Goal: Transaction & Acquisition: Purchase product/service

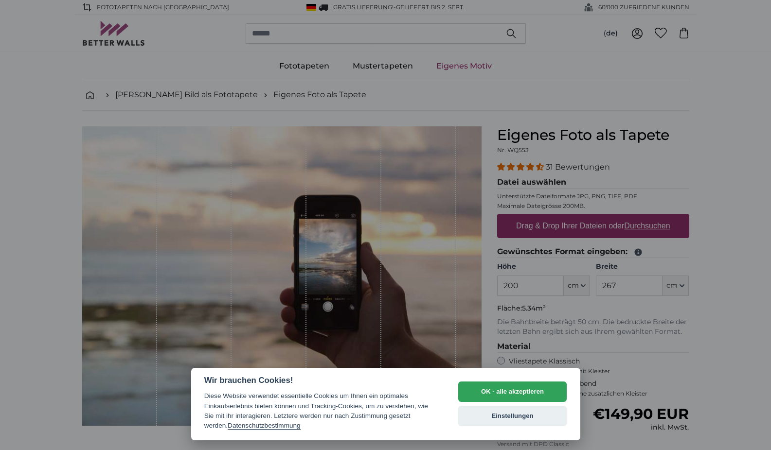
select select "**"
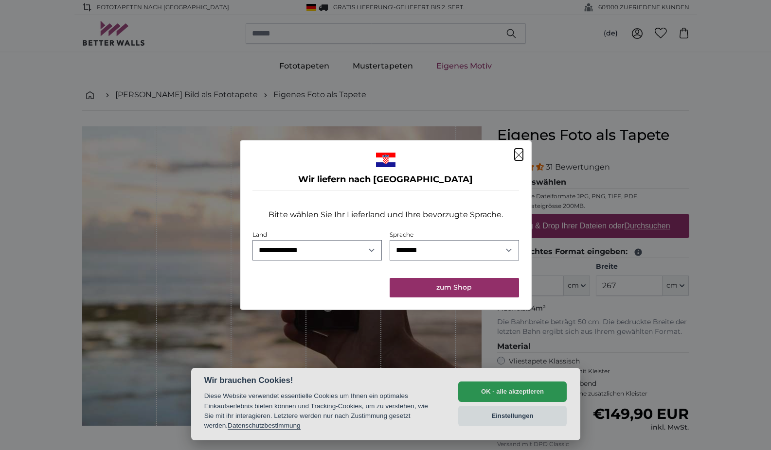
click at [519, 153] on icon "Schließen" at bounding box center [518, 155] width 8 height 8
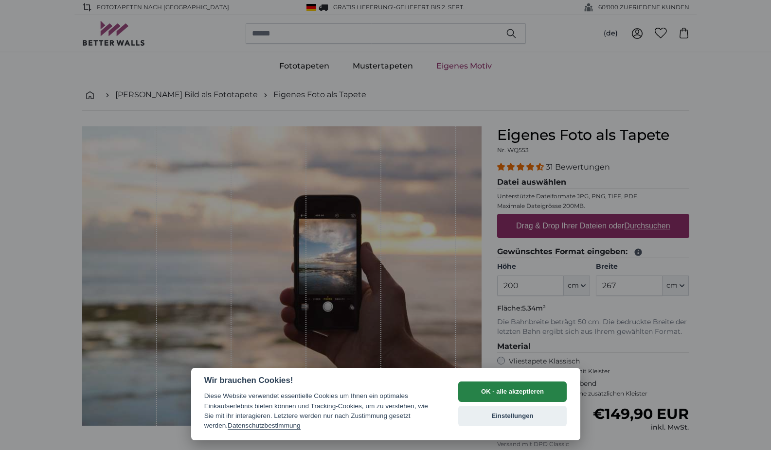
click at [515, 393] on button "OK - alle akzeptieren" at bounding box center [512, 392] width 109 height 20
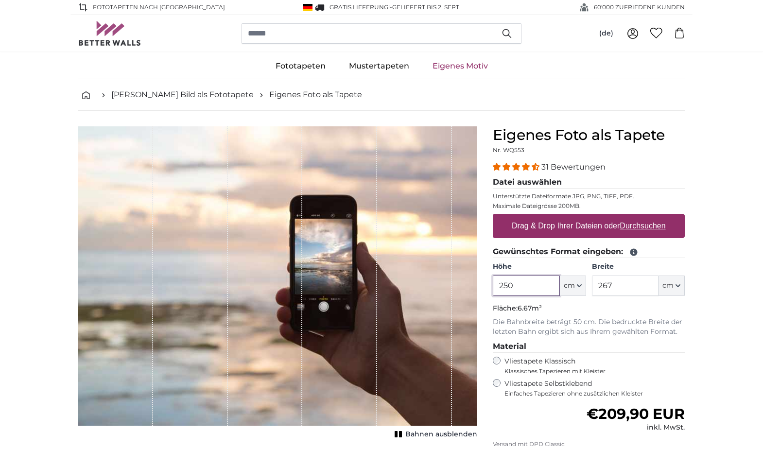
type input "250"
click at [621, 291] on input "267" at bounding box center [625, 286] width 67 height 20
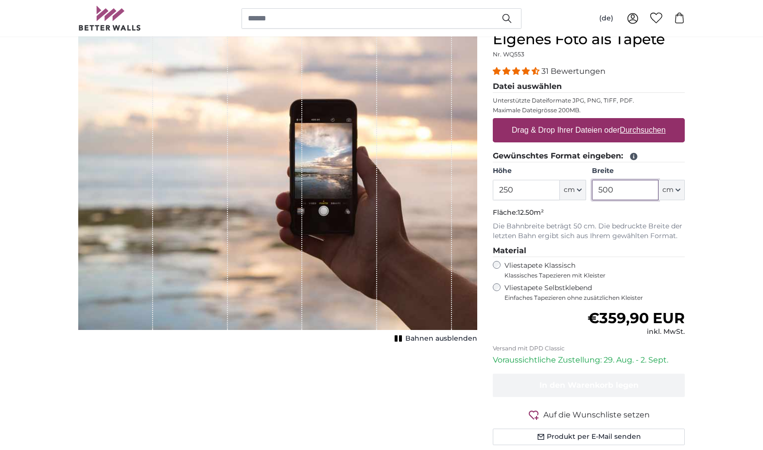
scroll to position [63, 0]
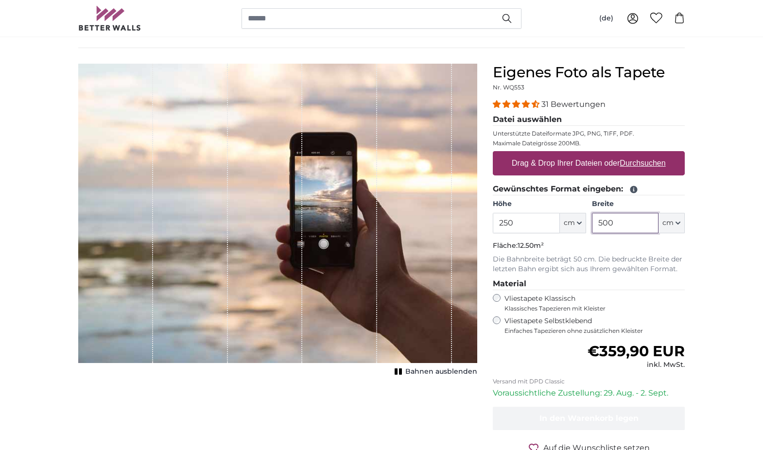
type input "500"
click at [564, 164] on label "Drag & Drop Ihrer Dateien oder Durchsuchen" at bounding box center [589, 163] width 162 height 19
click at [564, 154] on input "Drag & Drop Ihrer Dateien oder Durchsuchen" at bounding box center [589, 152] width 192 height 3
type input "**********"
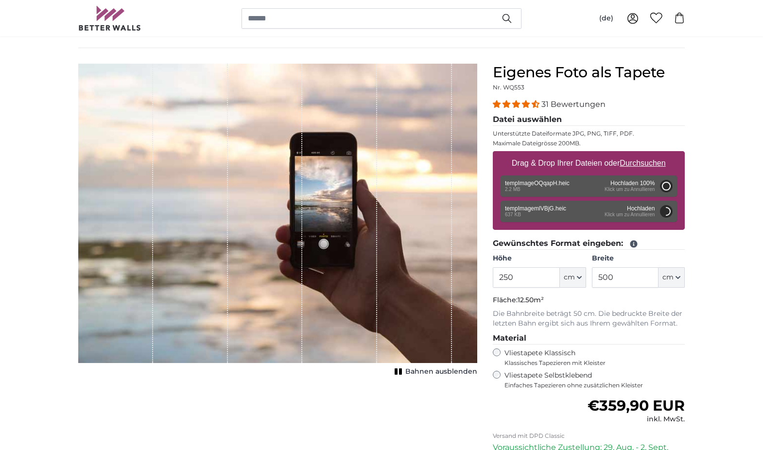
type input "200"
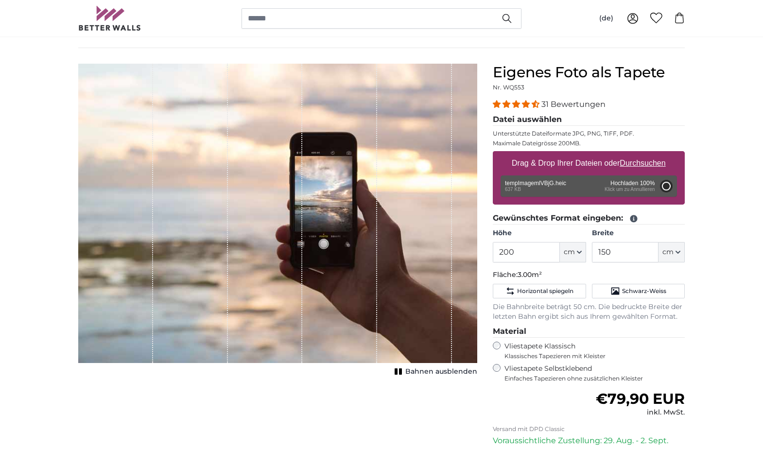
type input "266"
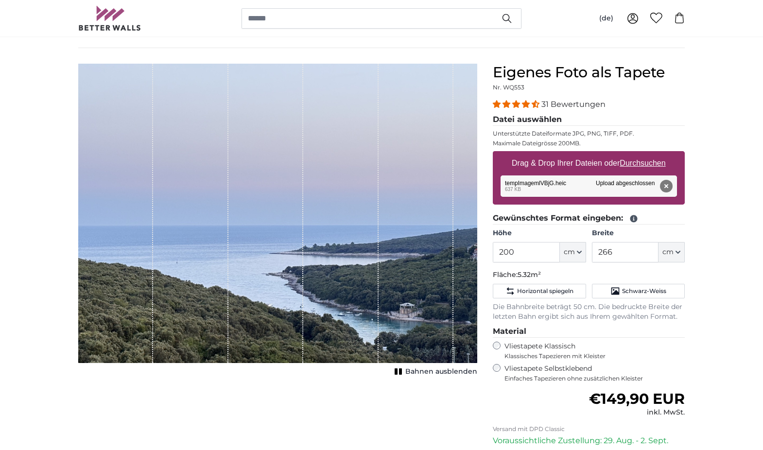
click at [580, 250] on icon "button" at bounding box center [579, 252] width 5 height 5
click at [519, 251] on input "200" at bounding box center [526, 252] width 67 height 20
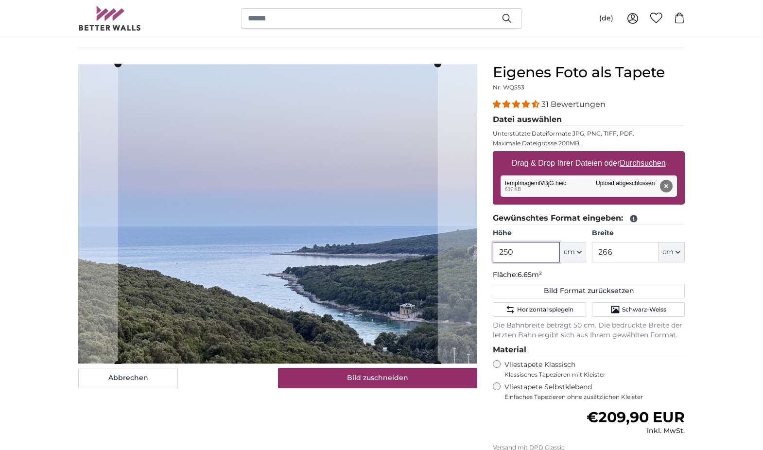
type input "250"
click at [622, 247] on input "266" at bounding box center [625, 252] width 67 height 20
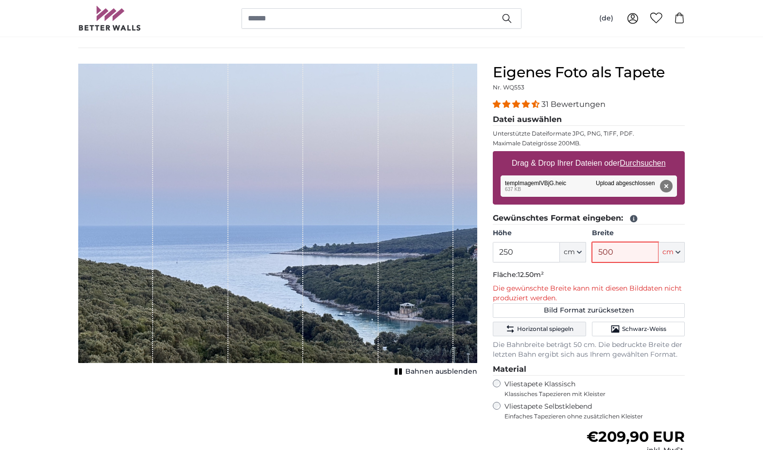
type input "500"
click at [549, 326] on span "Horizontal spiegeln" at bounding box center [545, 329] width 56 height 8
click at [667, 185] on button "Entfernen" at bounding box center [666, 186] width 13 height 13
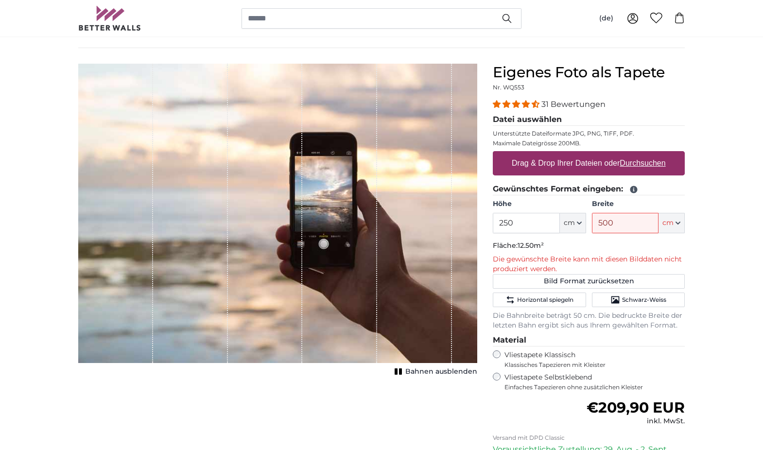
click at [568, 165] on label "Drag & Drop Ihrer Dateien oder Durchsuchen" at bounding box center [589, 163] width 162 height 19
click at [568, 154] on input "Drag & Drop Ihrer Dateien oder Durchsuchen" at bounding box center [589, 152] width 192 height 3
type input "**********"
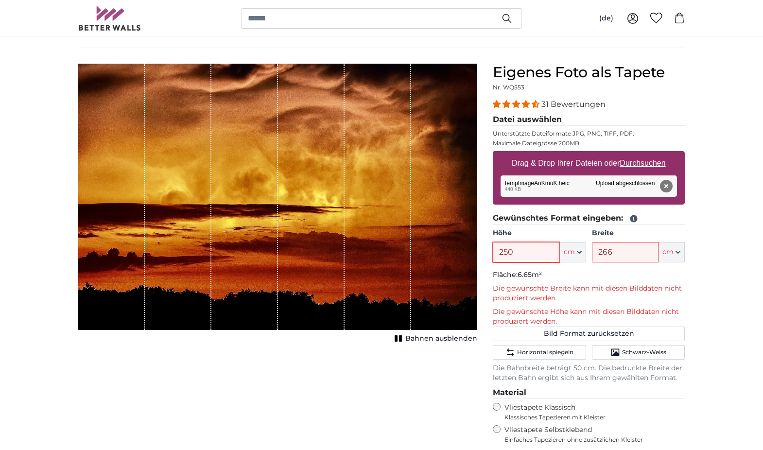
click at [532, 256] on input "250" at bounding box center [526, 252] width 67 height 20
click at [628, 256] on input "266" at bounding box center [625, 252] width 67 height 20
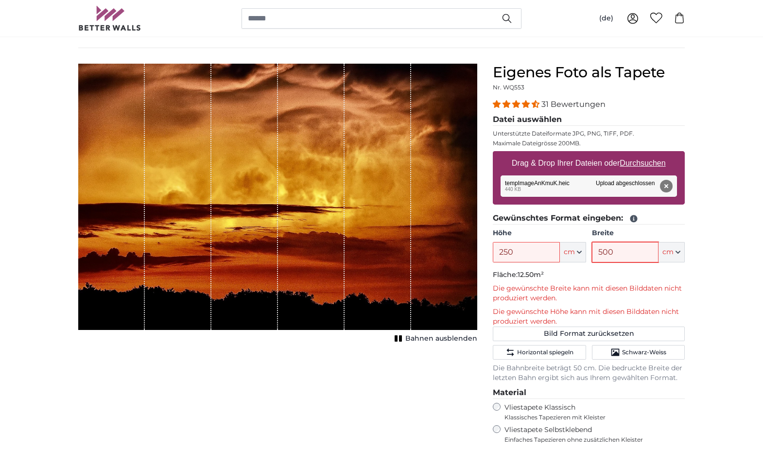
type input "500"
click at [538, 249] on input "250" at bounding box center [526, 252] width 67 height 20
click at [634, 253] on input "500" at bounding box center [625, 252] width 67 height 20
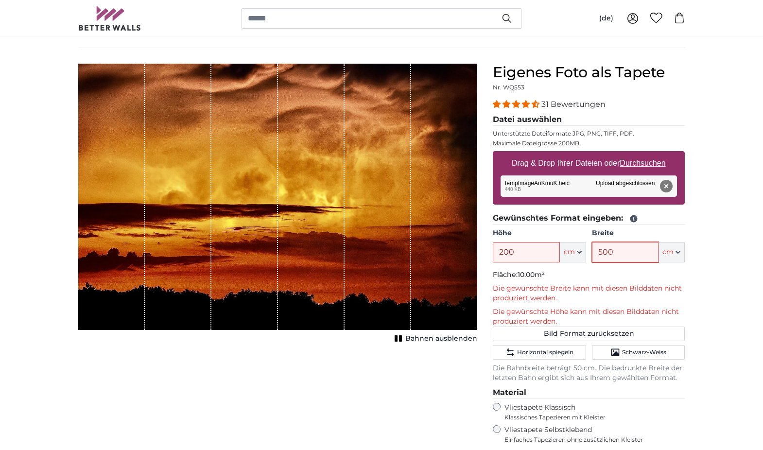
click at [634, 253] on input "500" at bounding box center [625, 252] width 67 height 20
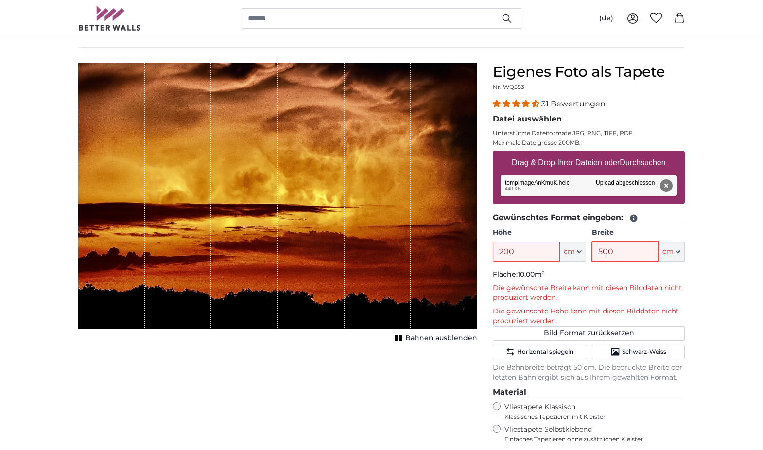
scroll to position [58, 0]
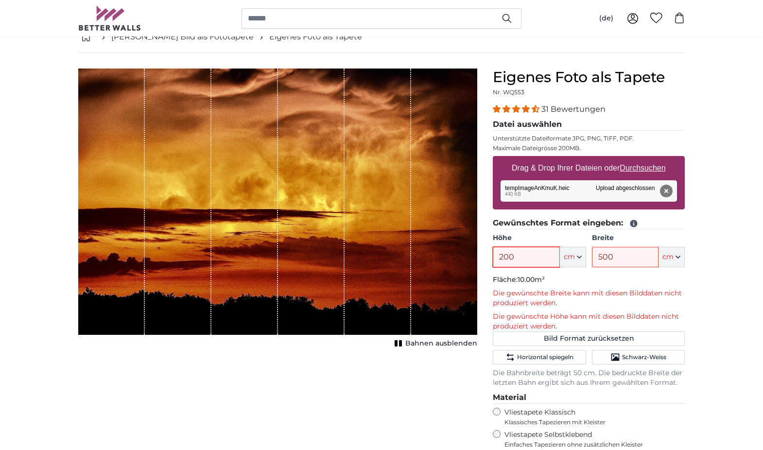
click at [540, 257] on input "200" at bounding box center [526, 257] width 67 height 20
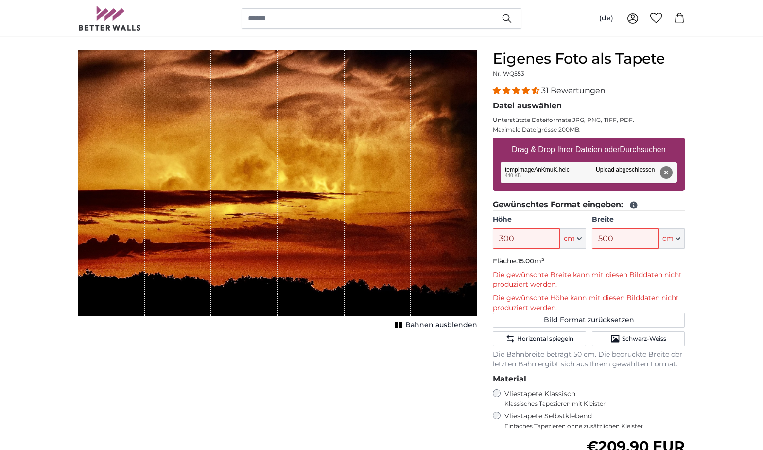
scroll to position [73, 0]
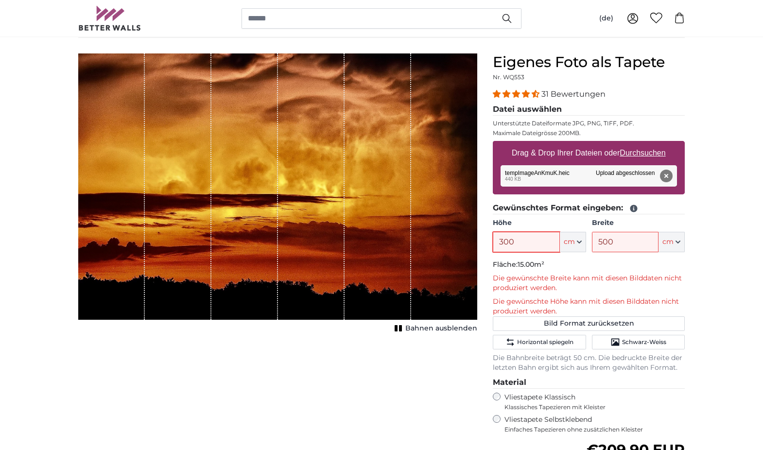
click at [535, 242] on input "300" at bounding box center [526, 242] width 67 height 20
type input "400"
click at [644, 240] on input "500" at bounding box center [625, 242] width 67 height 20
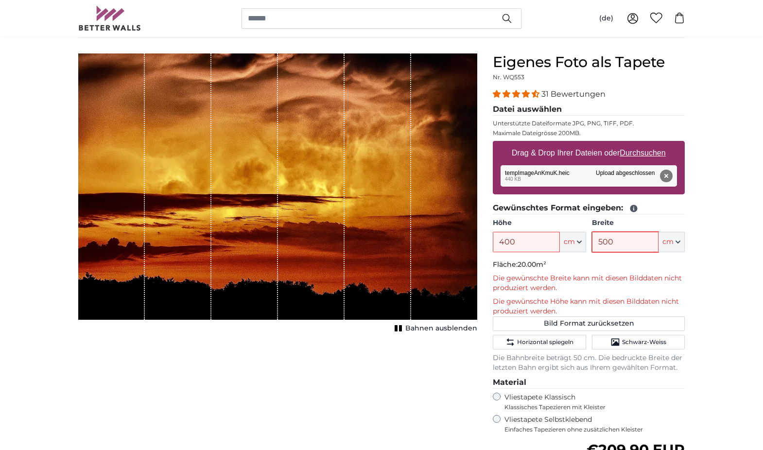
click at [644, 240] on input "500" at bounding box center [625, 242] width 67 height 20
click at [628, 245] on input "400" at bounding box center [625, 242] width 67 height 20
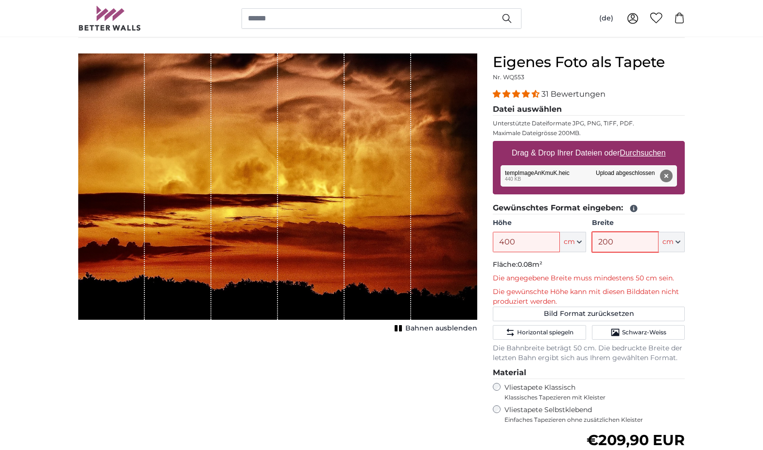
type input "200"
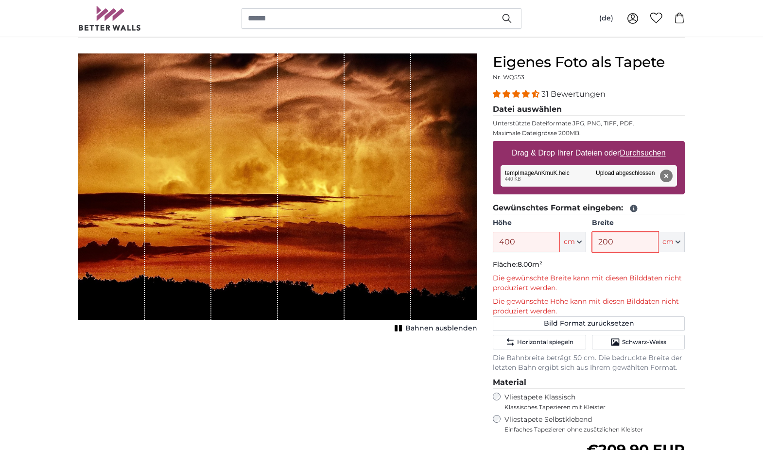
click at [614, 235] on input "200" at bounding box center [625, 242] width 67 height 20
